Goal: Task Accomplishment & Management: Complete application form

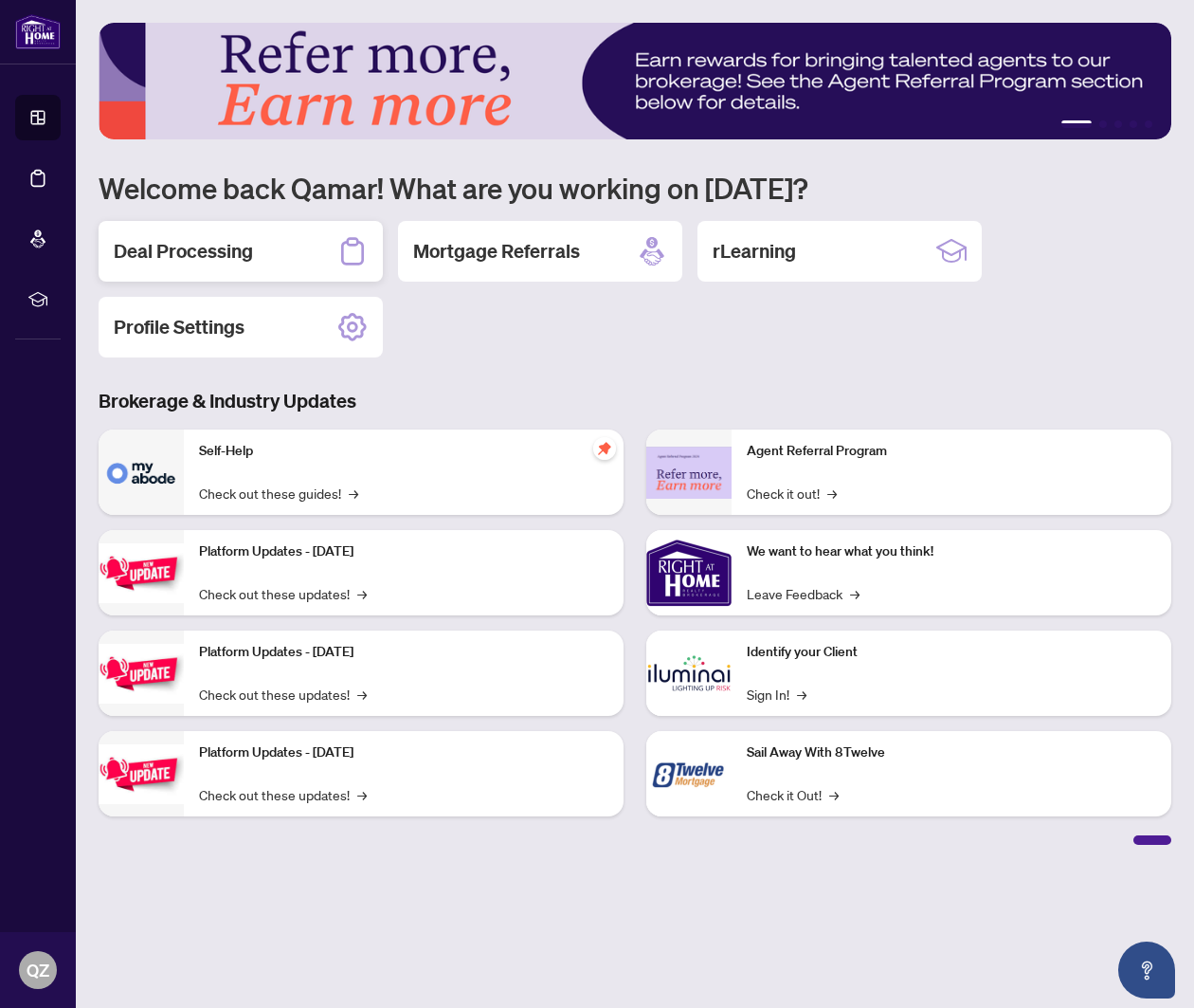
click at [192, 255] on h2 "Deal Processing" at bounding box center [184, 251] width 140 height 27
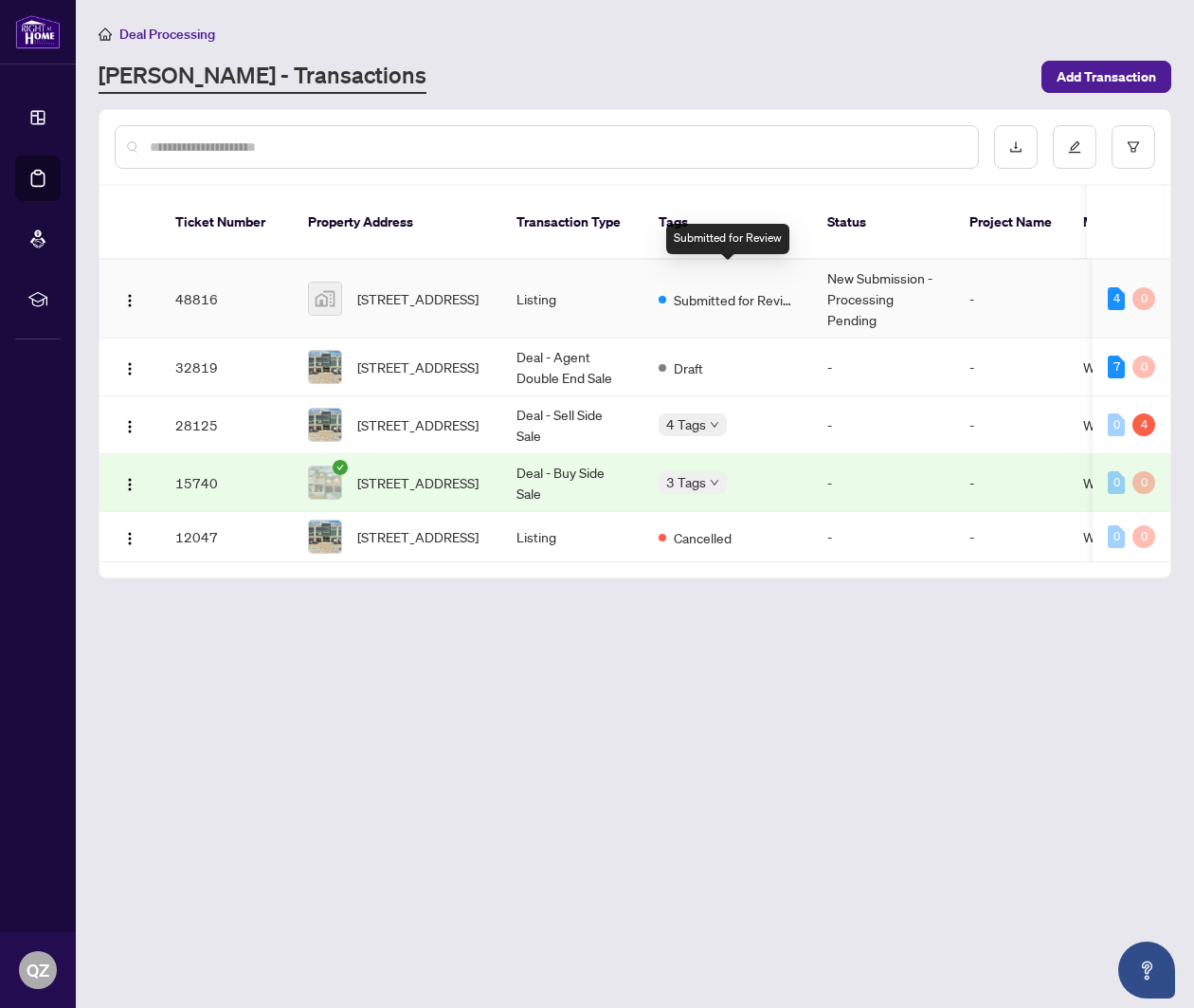
click at [679, 287] on div "Submitted for Review" at bounding box center [728, 298] width 139 height 23
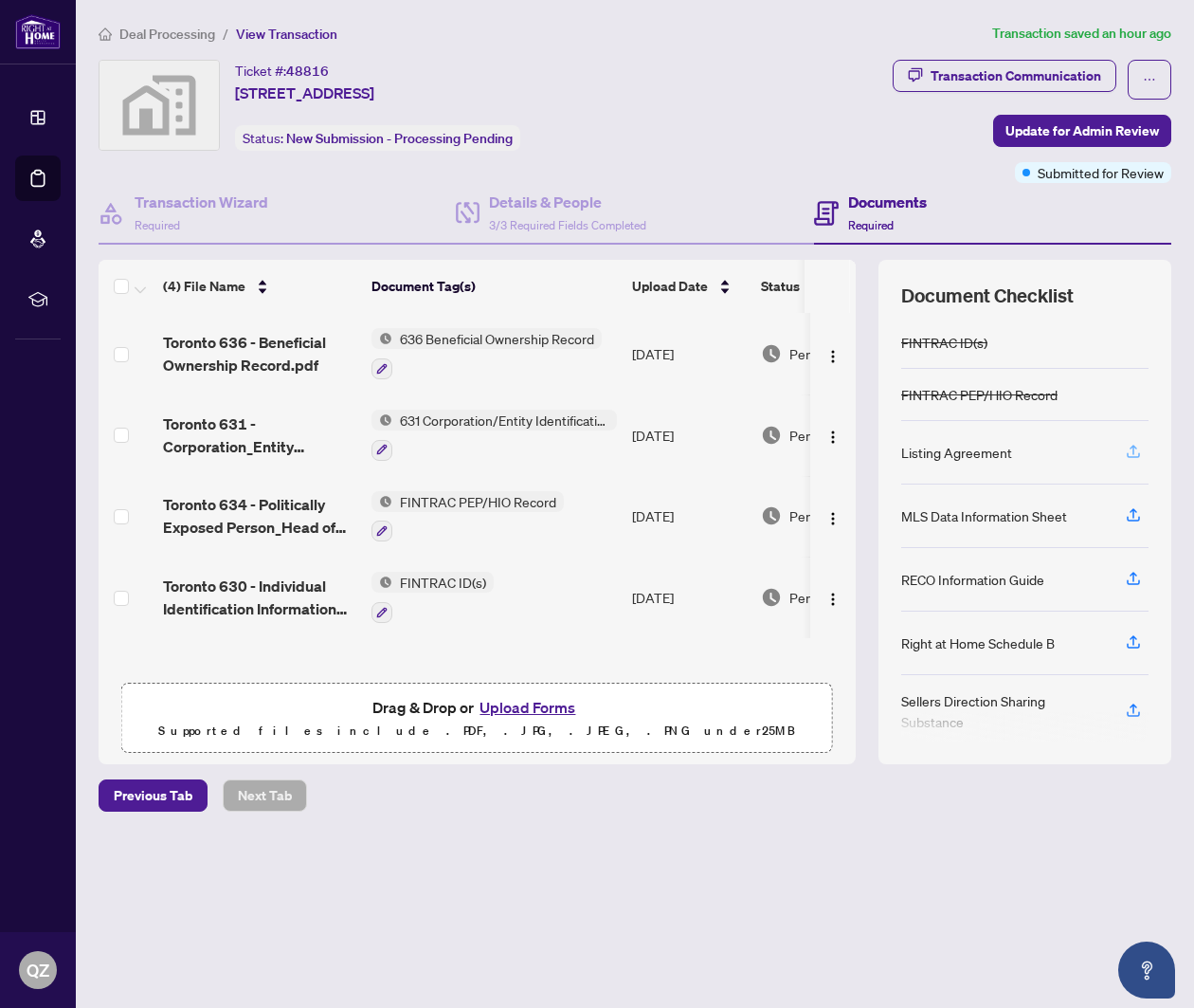
click at [1131, 443] on icon "button" at bounding box center [1133, 450] width 17 height 17
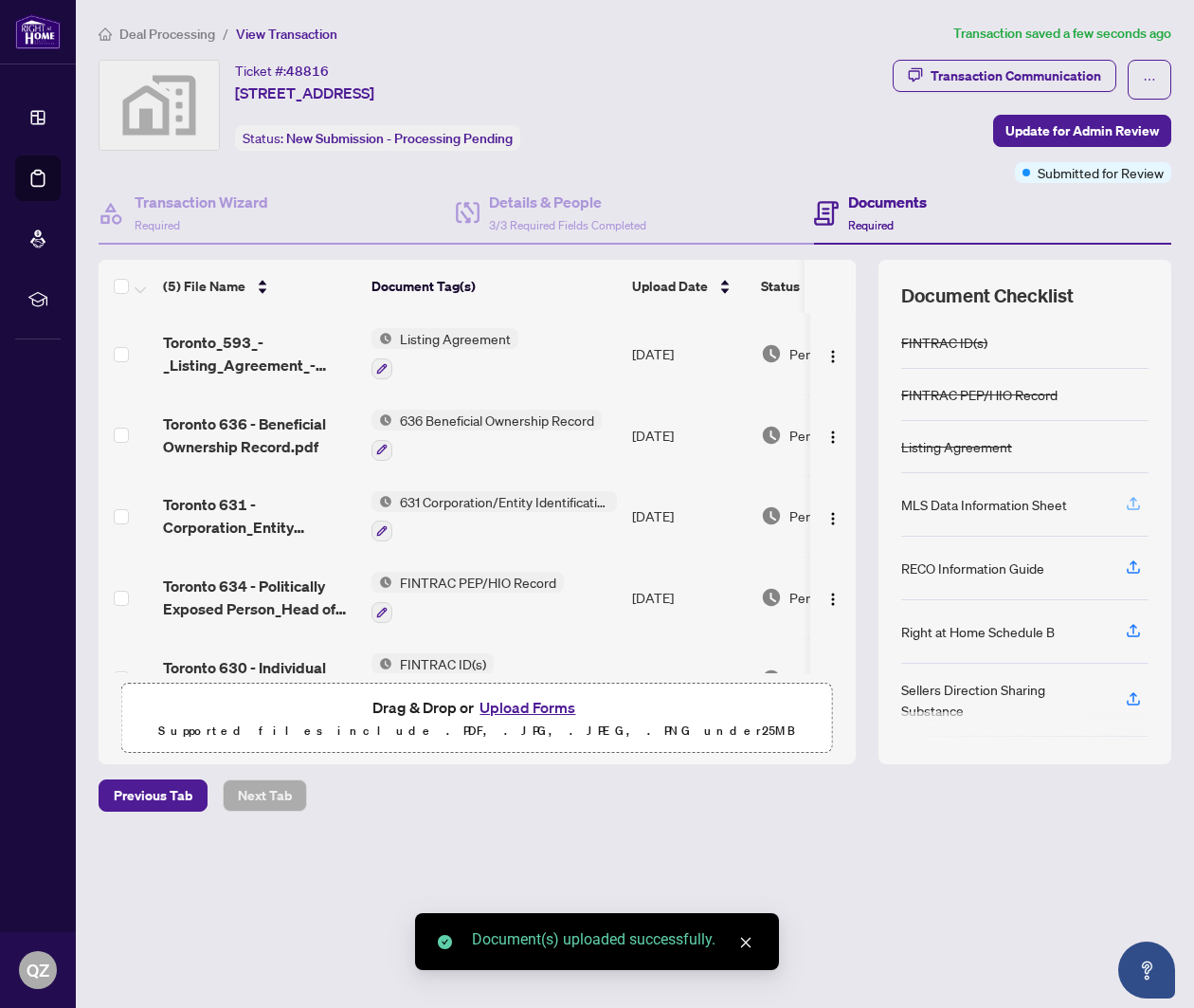
click at [1132, 516] on span "button" at bounding box center [1133, 504] width 17 height 30
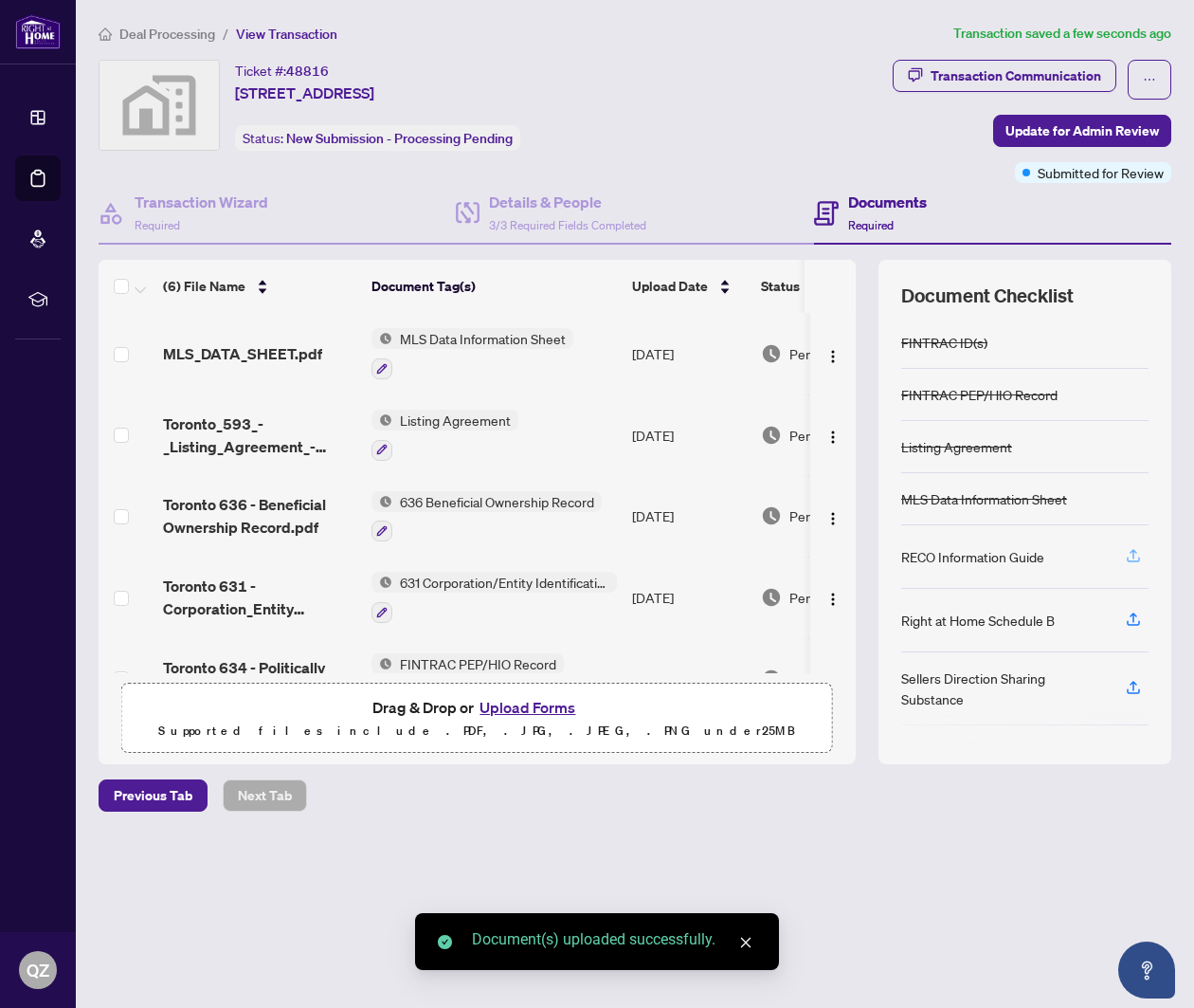
click at [1134, 554] on icon "button" at bounding box center [1134, 554] width 8 height 10
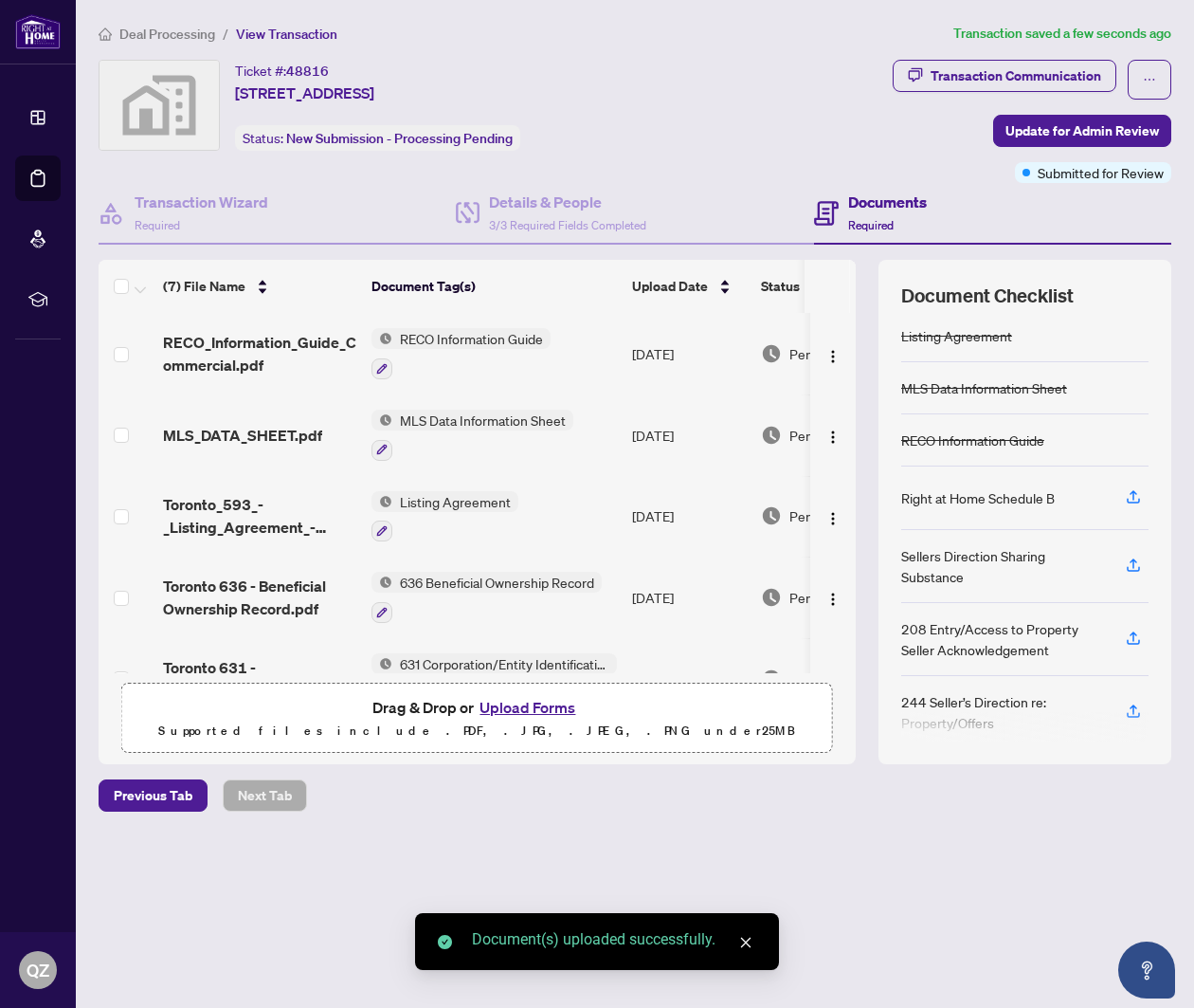
scroll to position [115, 0]
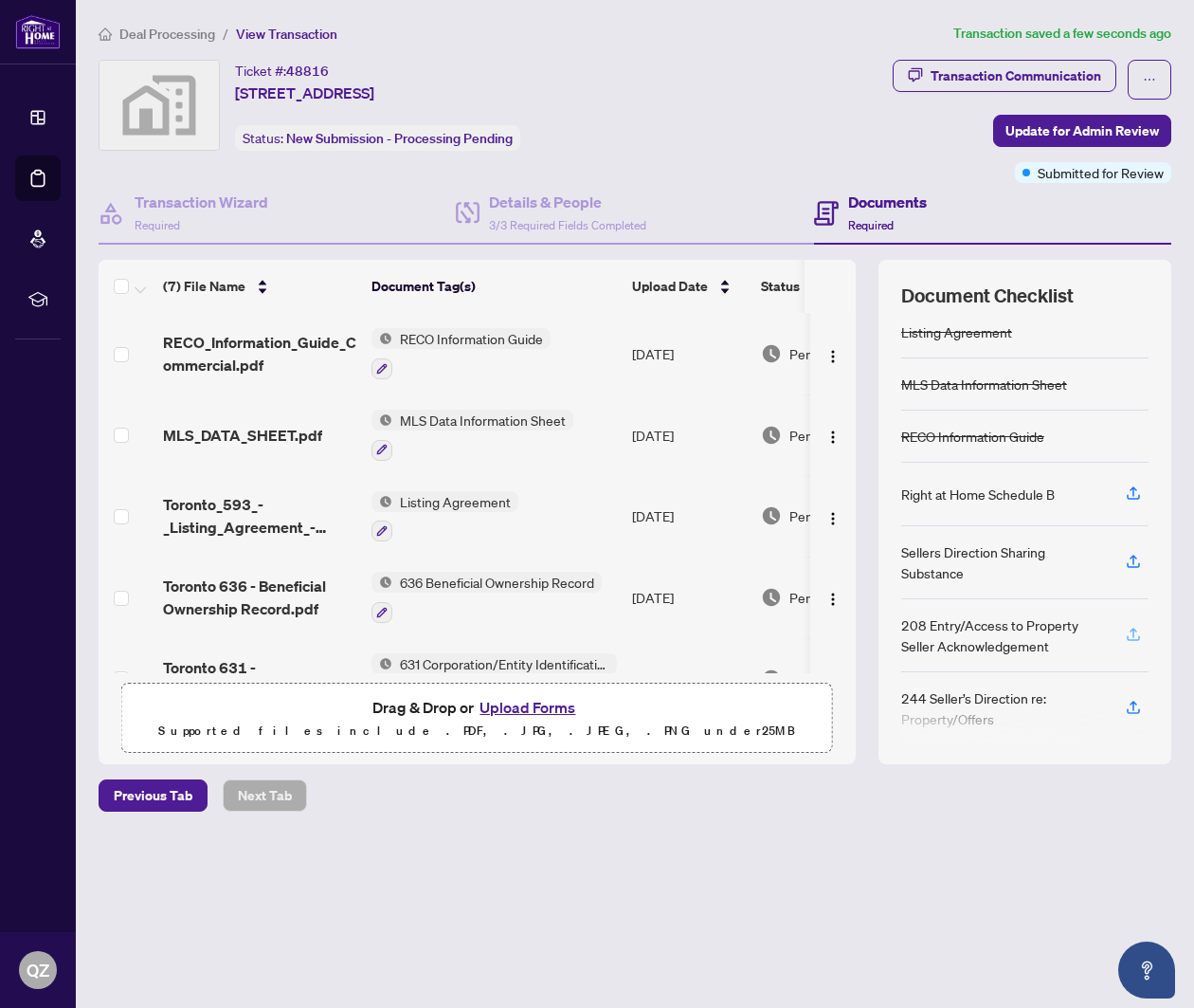
click at [1138, 630] on icon "button" at bounding box center [1133, 633] width 17 height 17
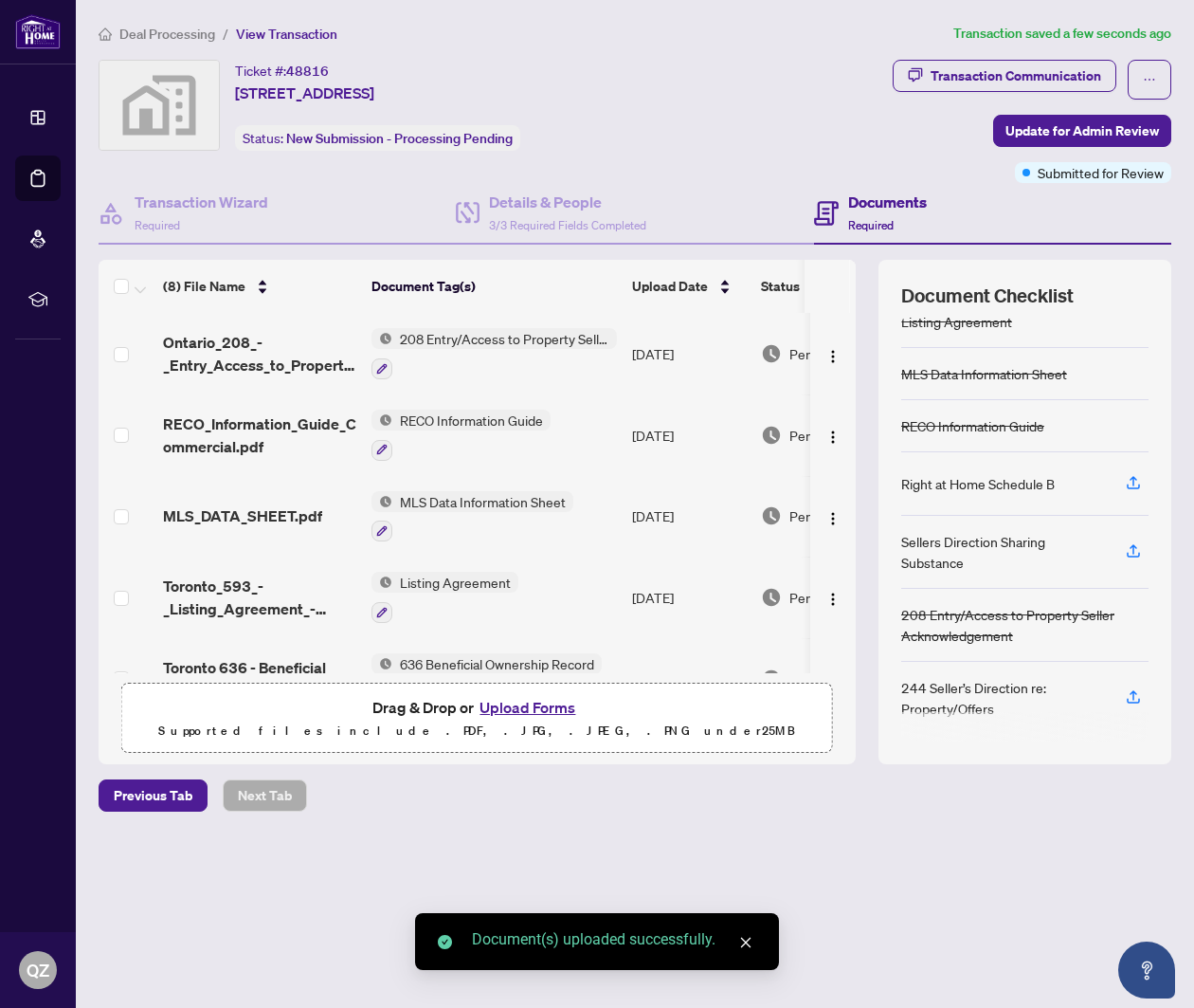
scroll to position [125, 0]
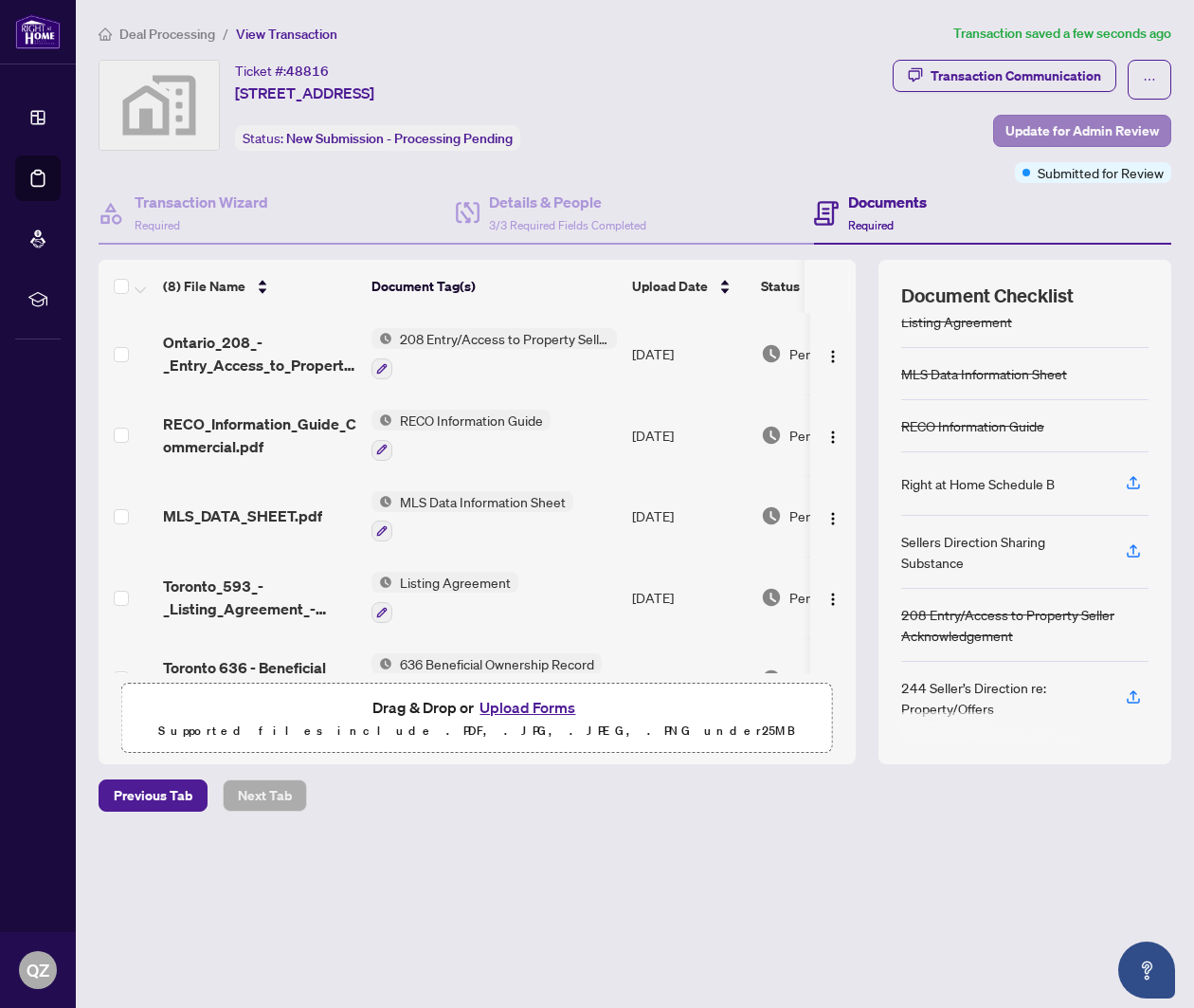
click at [1012, 117] on span "Update for Admin Review" at bounding box center [1083, 131] width 153 height 30
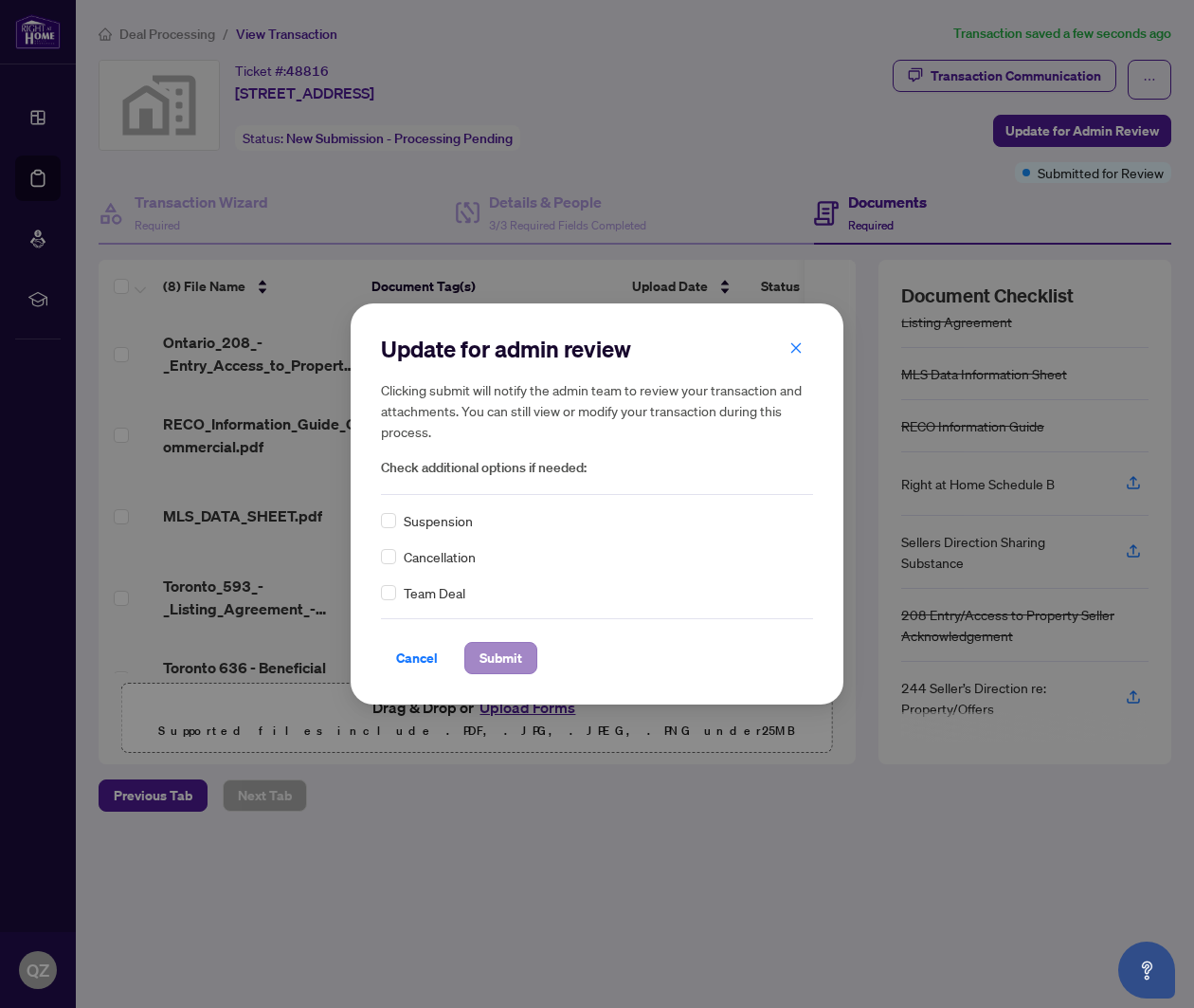
click at [484, 651] on span "Submit" at bounding box center [501, 657] width 42 height 30
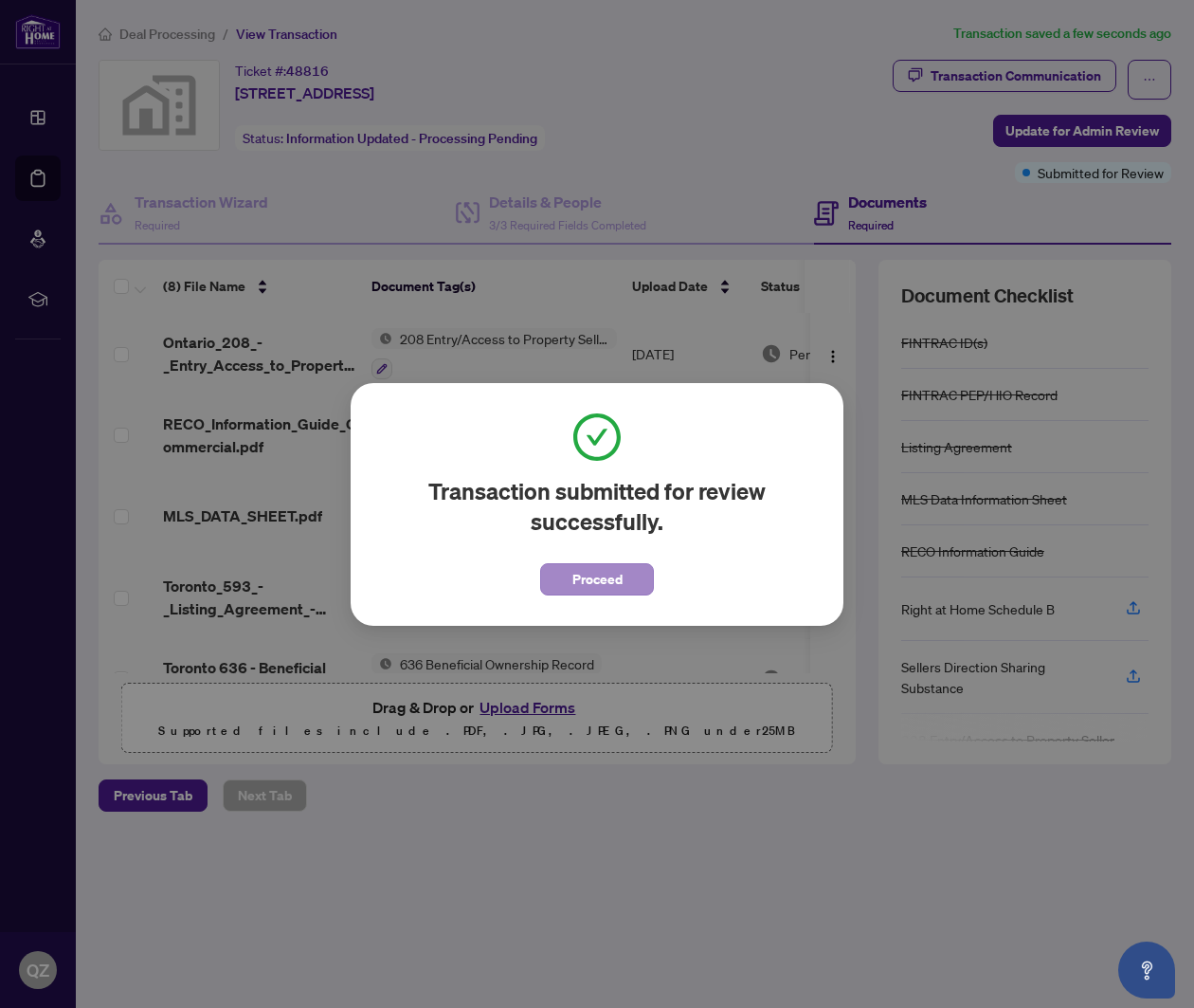
click at [608, 563] on span "Proceed" at bounding box center [597, 578] width 50 height 30
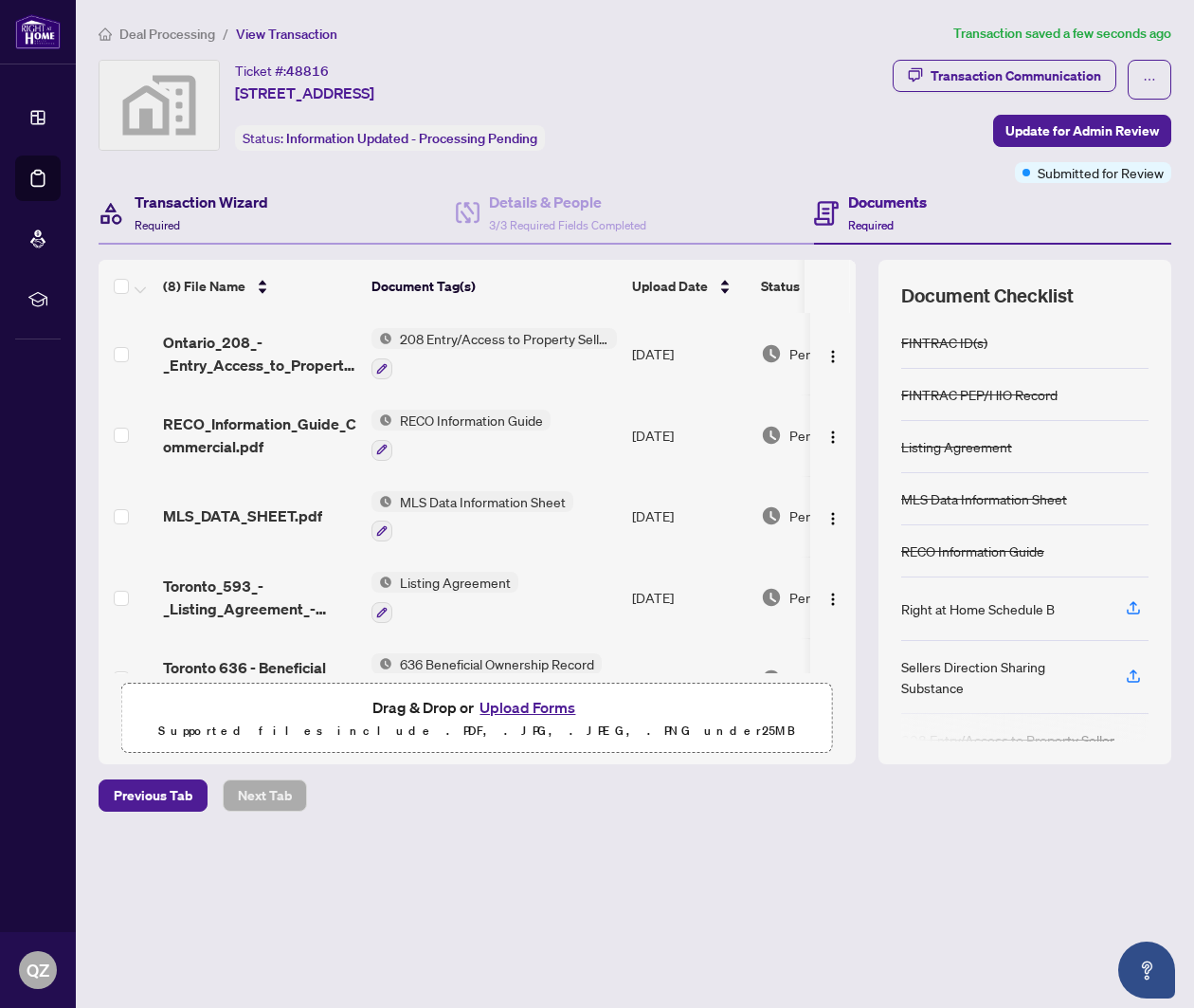
click at [179, 212] on h4 "Transaction Wizard" at bounding box center [202, 202] width 134 height 23
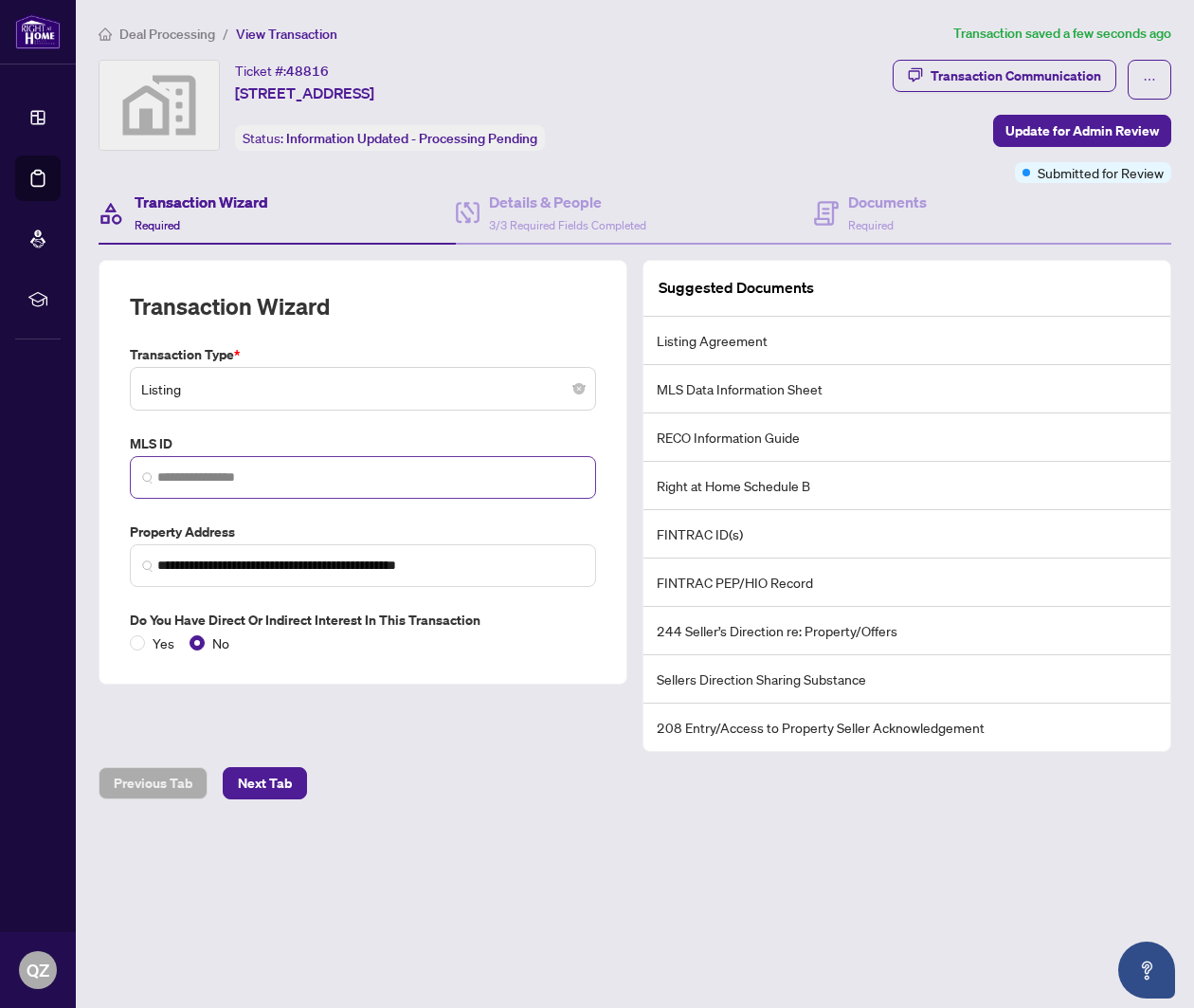
click at [217, 458] on span at bounding box center [363, 477] width 466 height 42
paste input "*********"
type input "*********"
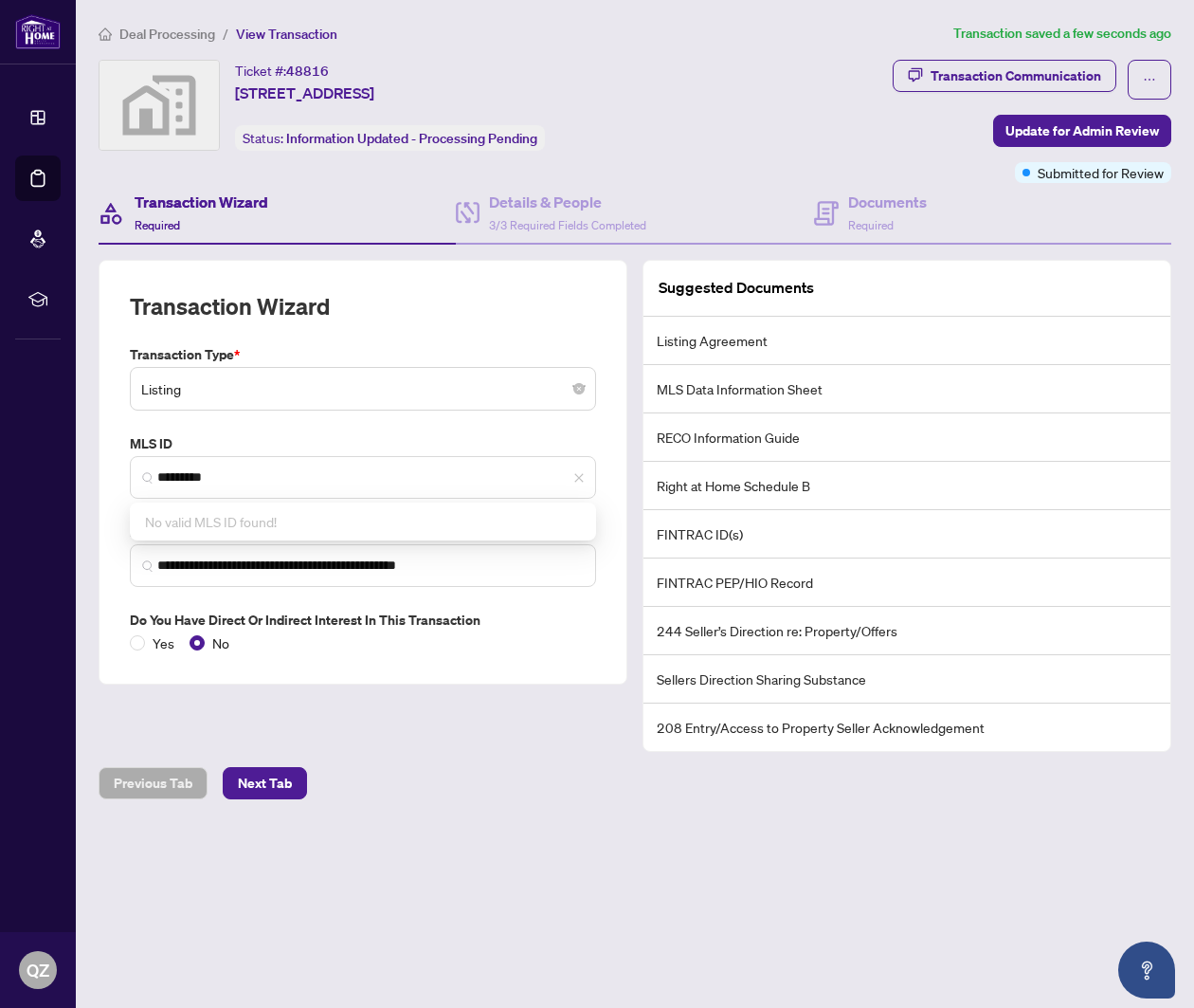
click at [391, 734] on div "**********" at bounding box center [363, 504] width 544 height 491
click at [283, 778] on span "Next Tab" at bounding box center [265, 783] width 54 height 30
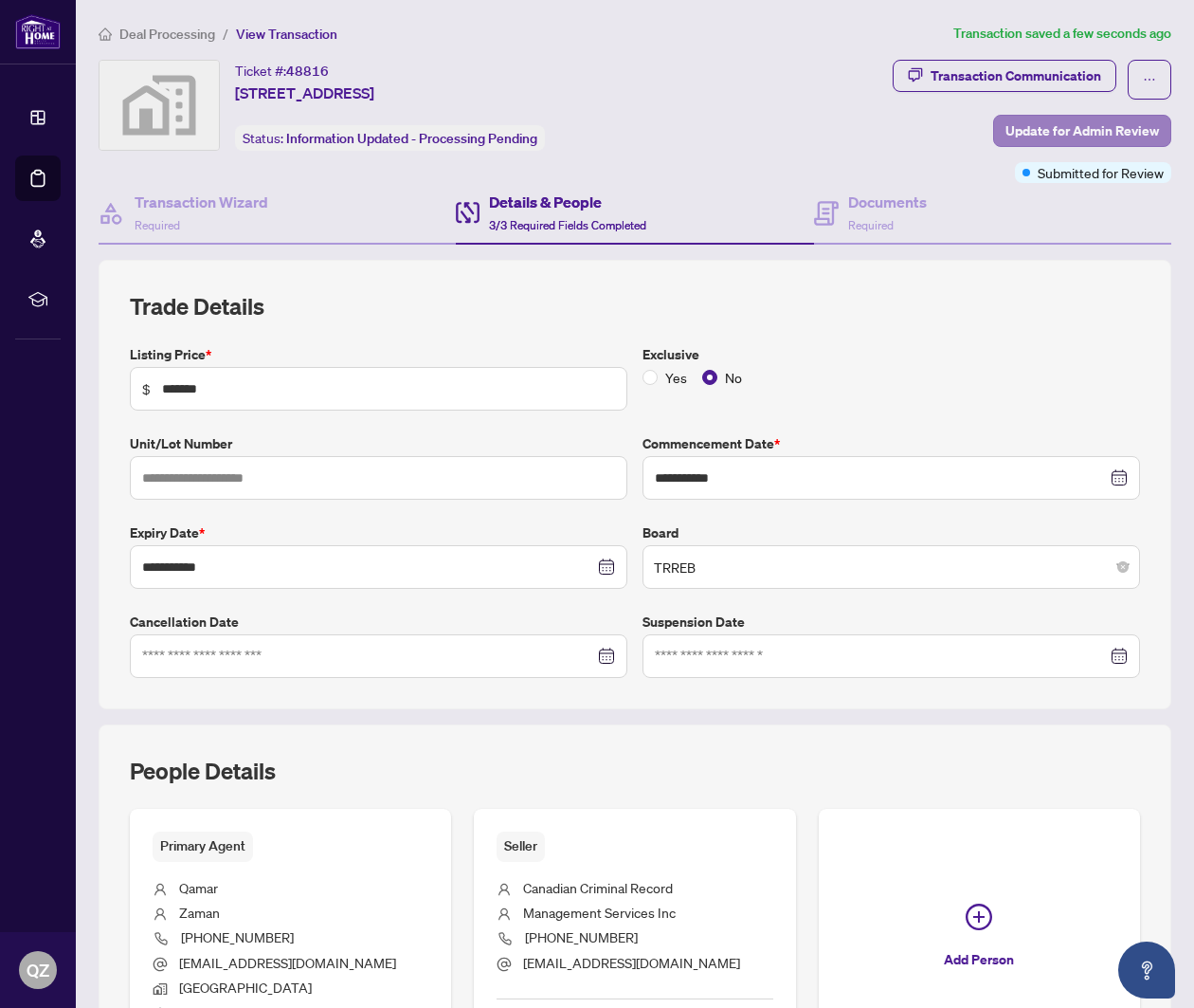
click at [1062, 125] on span "Update for Admin Review" at bounding box center [1083, 131] width 153 height 30
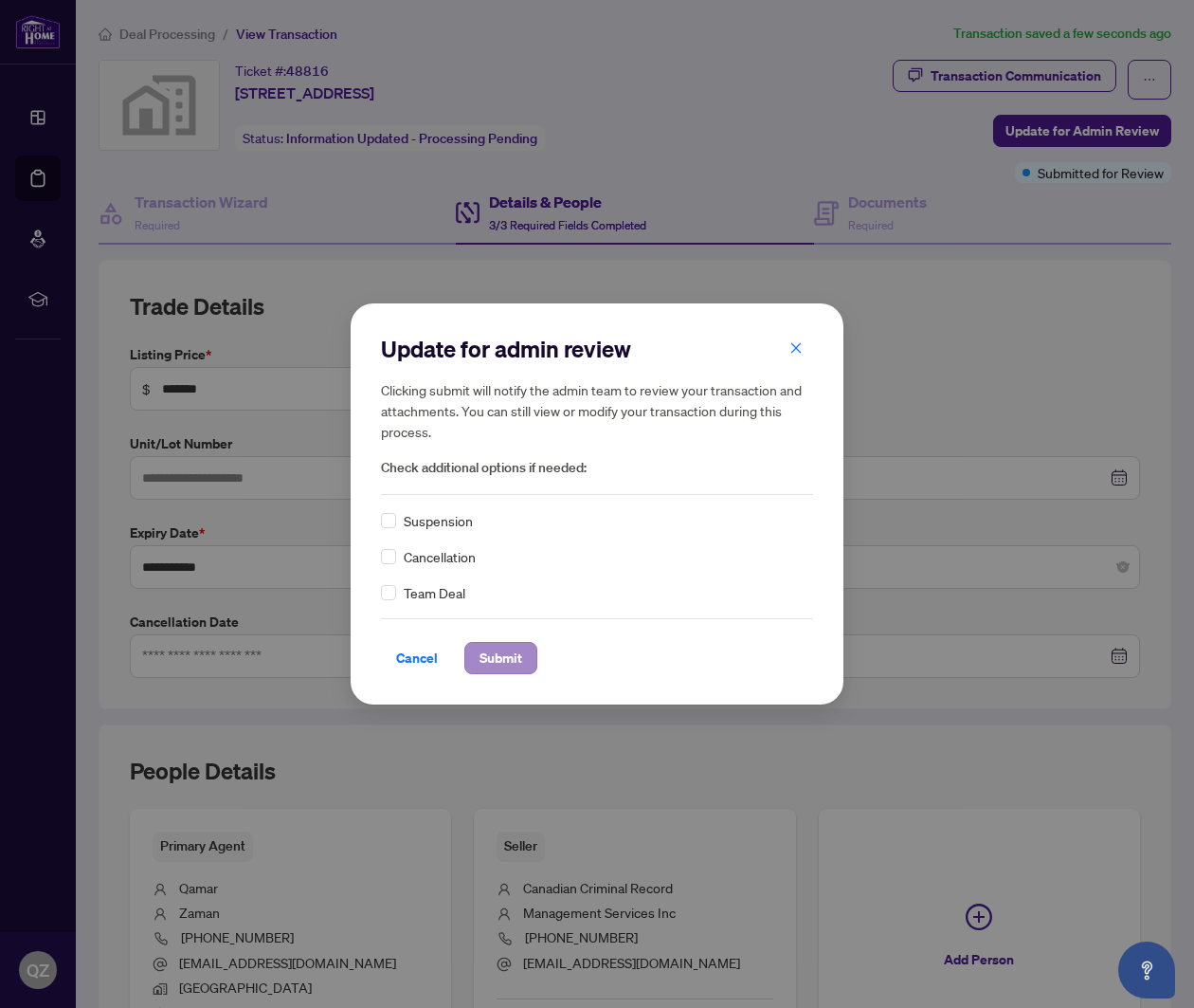
click at [517, 653] on span "Submit" at bounding box center [501, 657] width 42 height 30
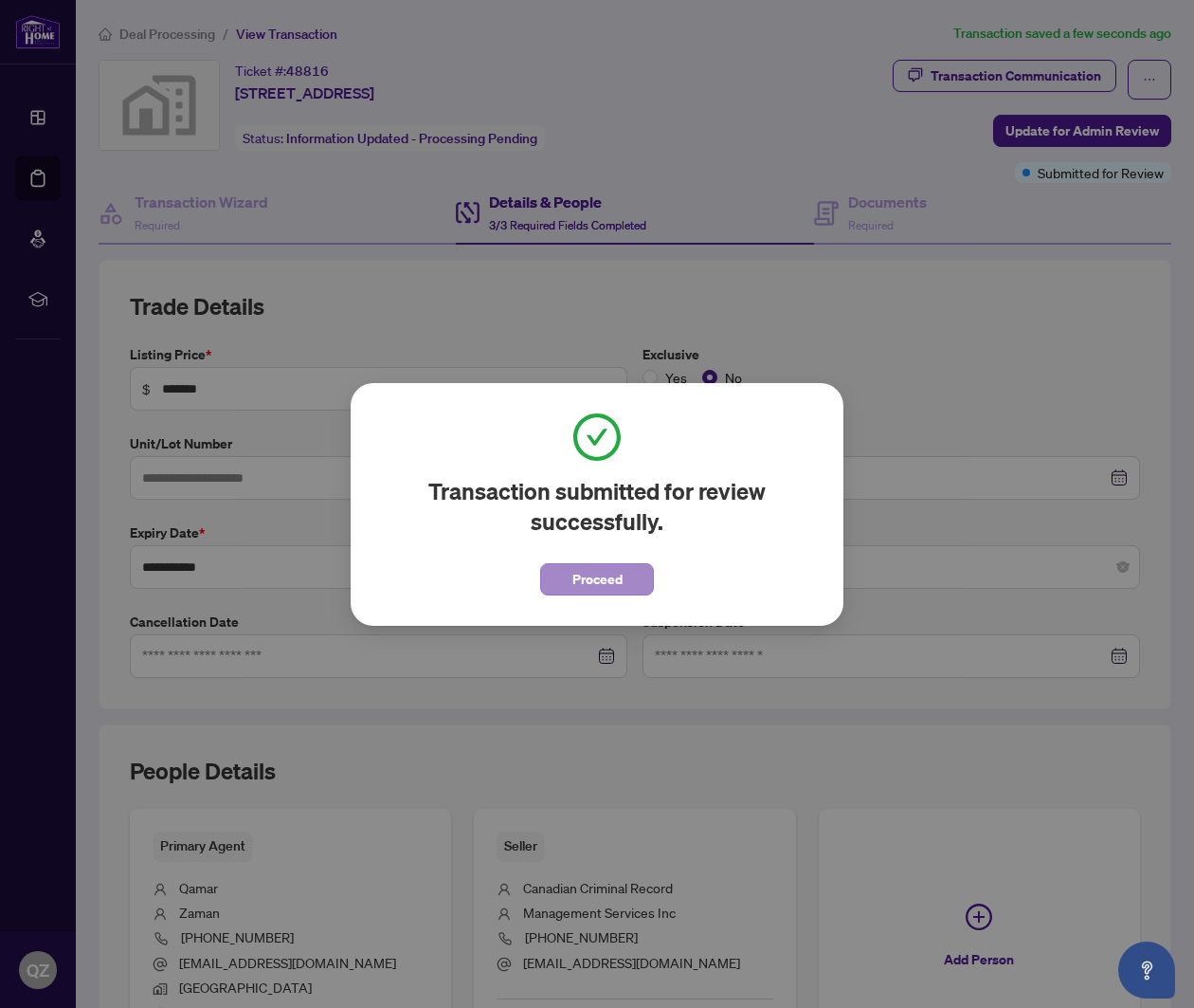
click at [605, 579] on span "Proceed" at bounding box center [597, 578] width 50 height 30
